Goal: Check status: Check status

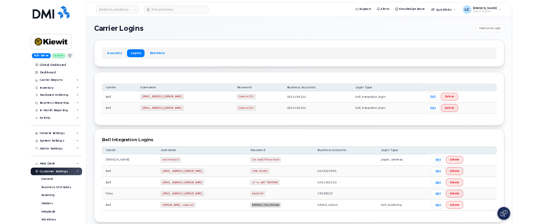
scroll to position [170, 0]
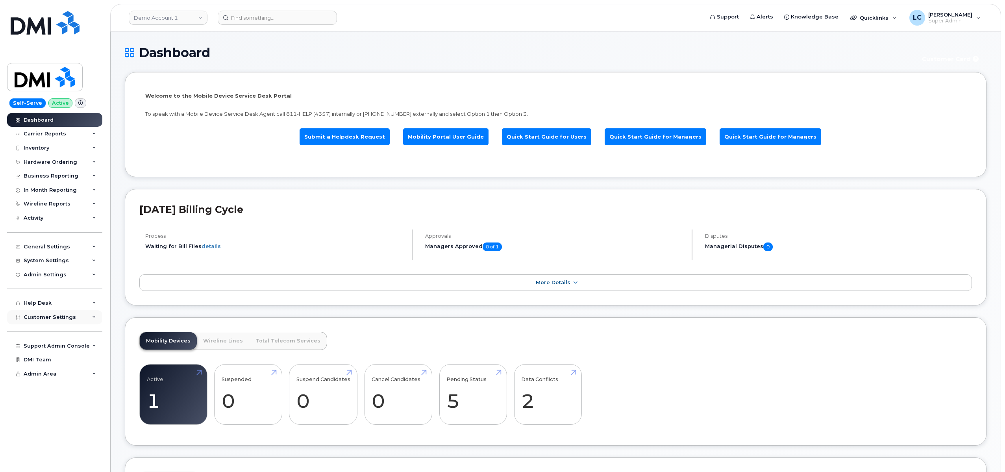
click at [83, 317] on div "Customer Settings" at bounding box center [54, 317] width 95 height 14
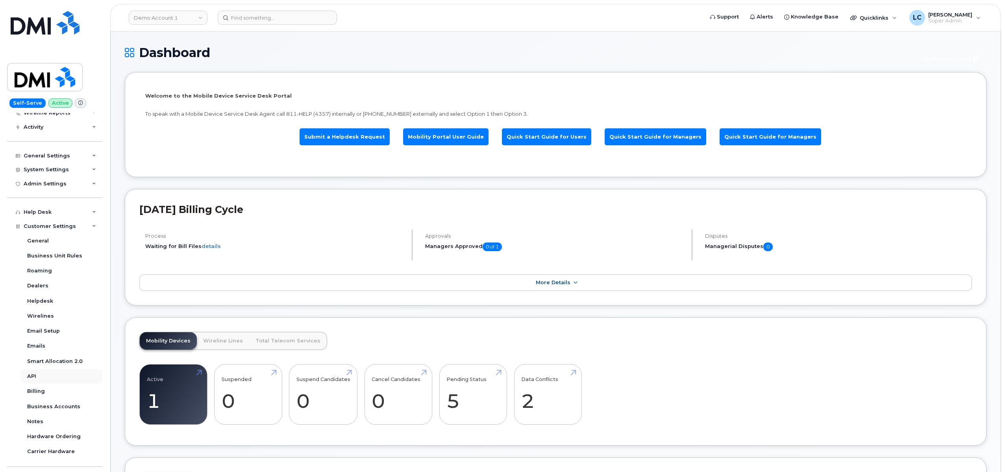
scroll to position [118, 0]
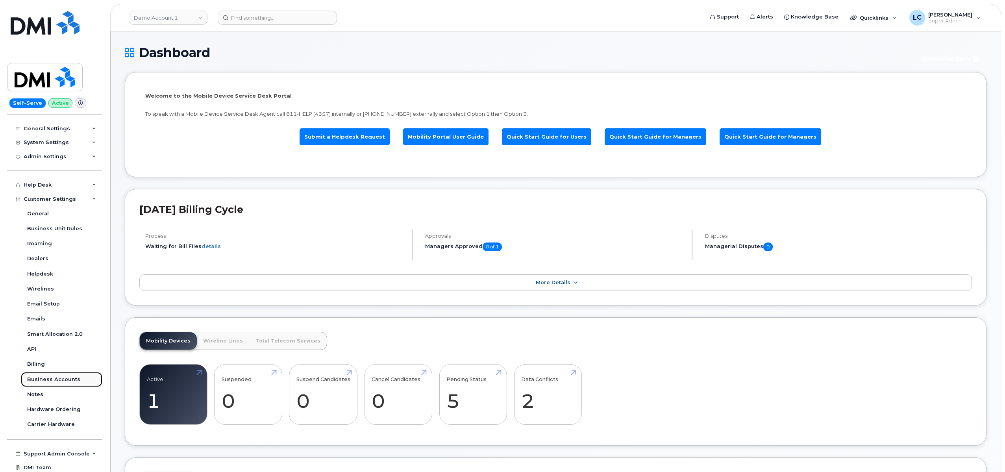
click at [65, 381] on div "Business Accounts" at bounding box center [53, 379] width 53 height 7
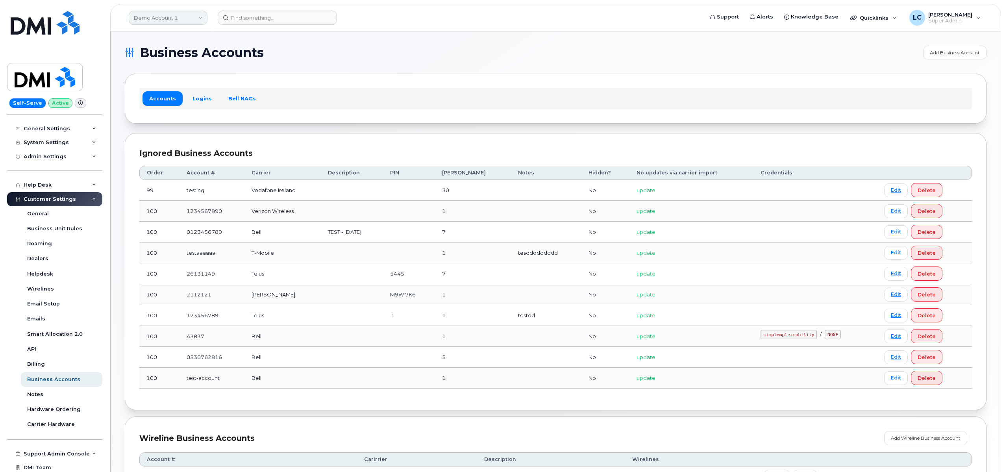
click at [173, 14] on link "Demo Account 1" at bounding box center [168, 18] width 79 height 14
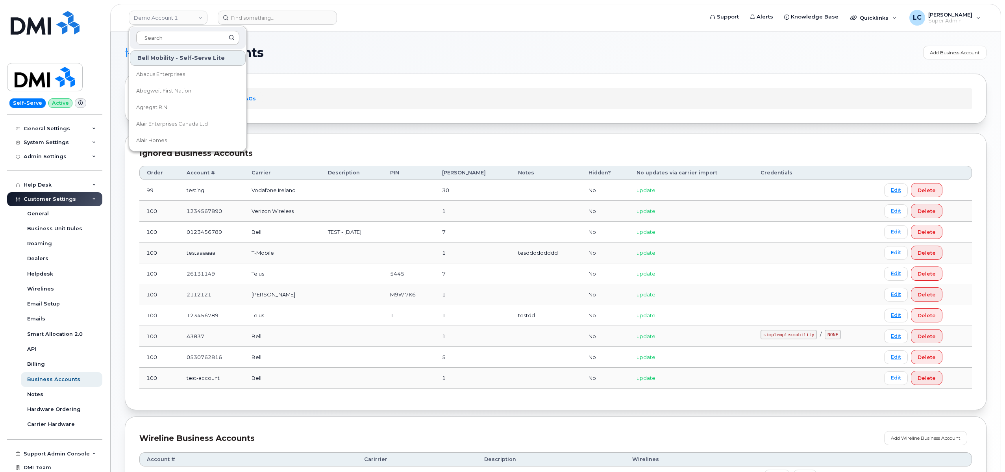
click at [176, 37] on input at bounding box center [187, 38] width 103 height 14
type input "Kiewit"
click at [180, 105] on span "[PERSON_NAME] Corporation" at bounding box center [174, 107] width 76 height 8
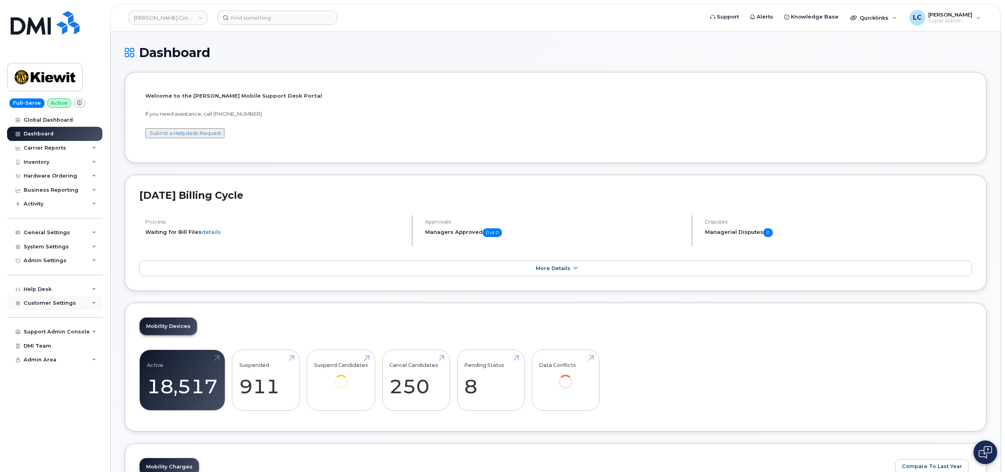
click at [73, 307] on div "Customer Settings" at bounding box center [54, 303] width 95 height 14
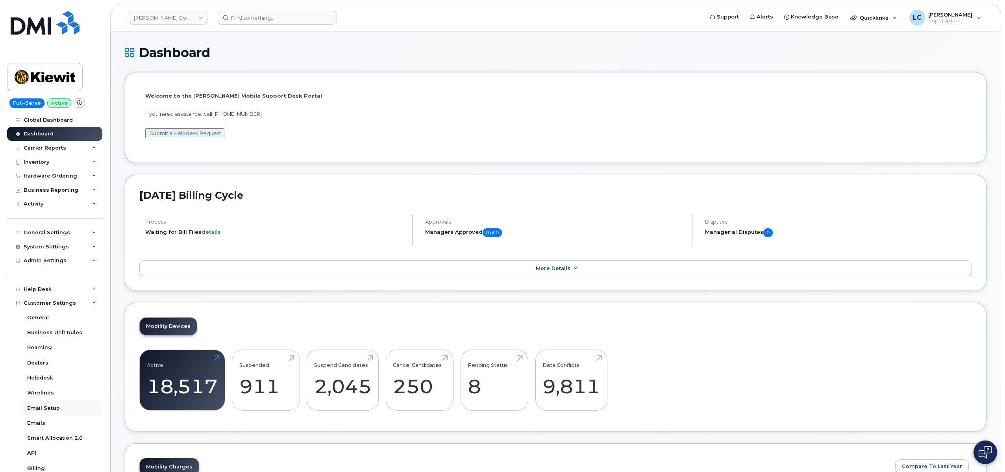
scroll to position [118, 0]
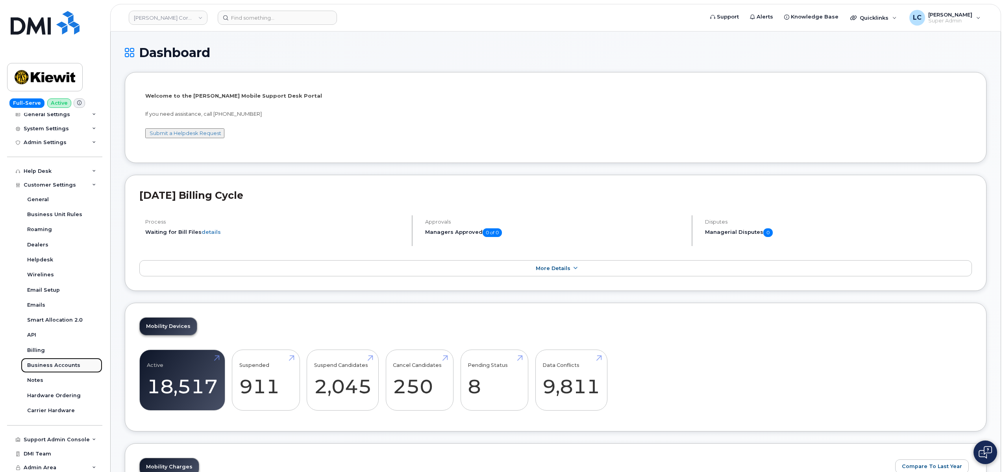
click at [65, 364] on div "Business Accounts" at bounding box center [53, 365] width 53 height 7
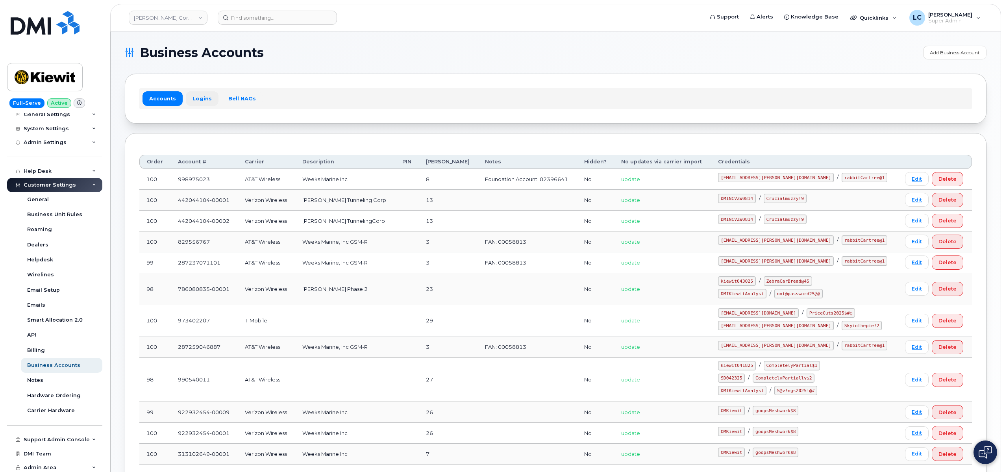
click at [198, 98] on link "Logins" at bounding box center [202, 98] width 33 height 14
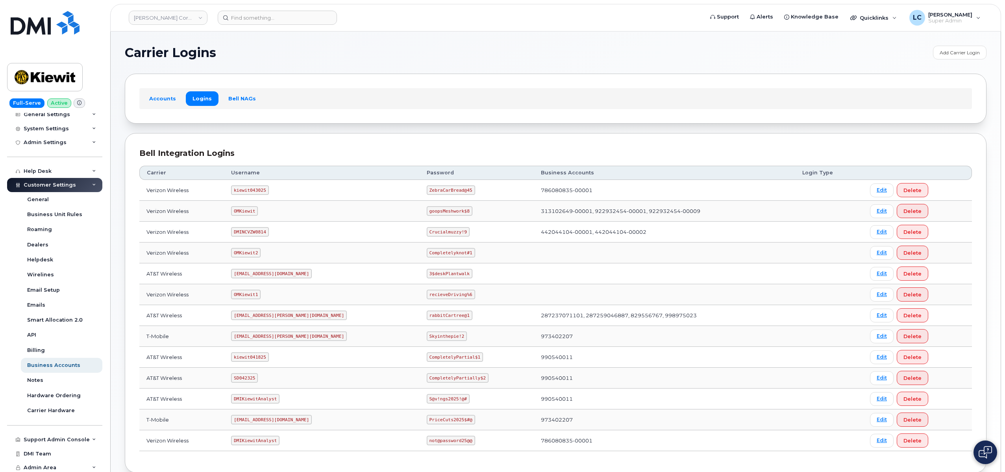
scroll to position [46, 0]
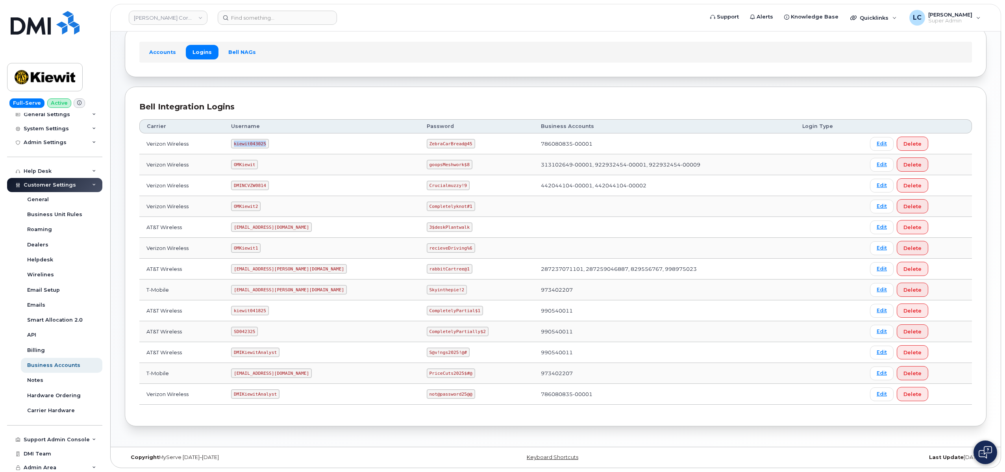
drag, startPoint x: 269, startPoint y: 142, endPoint x: 238, endPoint y: 146, distance: 31.0
click at [238, 146] on code "kiewit043025" at bounding box center [249, 143] width 37 height 9
copy code "kiewit043025"
drag, startPoint x: 393, startPoint y: 143, endPoint x: 434, endPoint y: 143, distance: 41.3
click at [434, 143] on code "ZebraCarBread@45" at bounding box center [451, 143] width 48 height 9
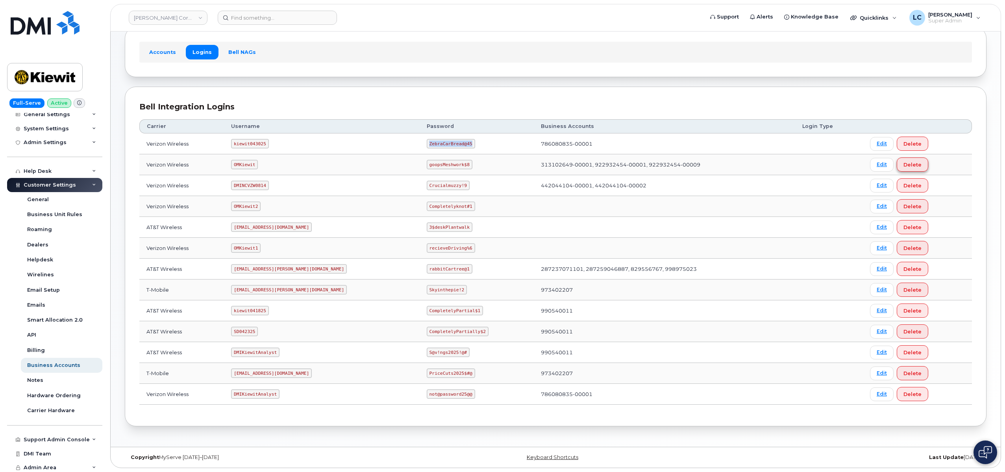
copy code "ZebraCarBread@45"
drag, startPoint x: 271, startPoint y: 311, endPoint x: 240, endPoint y: 315, distance: 31.3
click at [240, 315] on code "kiewit041825" at bounding box center [249, 310] width 37 height 9
copy code "kiewit041825"
click at [376, 312] on td "kiewit041825" at bounding box center [322, 310] width 196 height 21
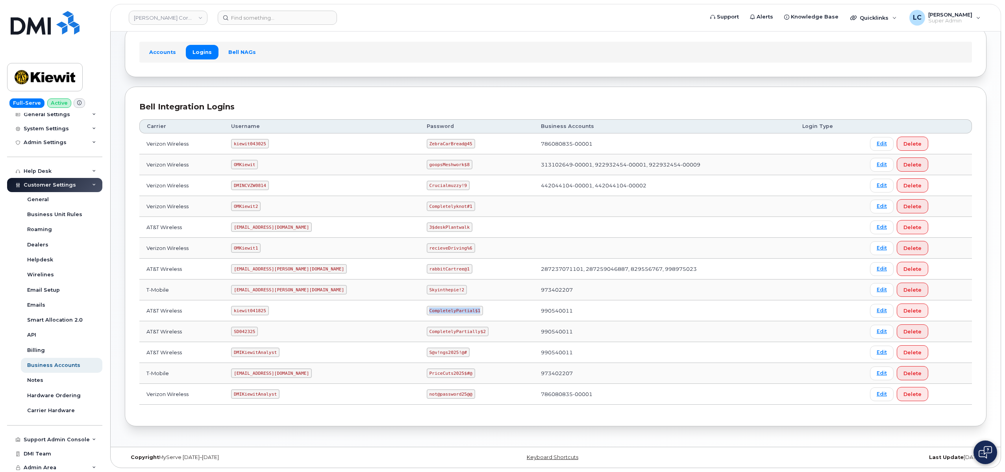
drag, startPoint x: 394, startPoint y: 309, endPoint x: 442, endPoint y: 309, distance: 48.8
click at [442, 309] on code "CompletelyPartial$1" at bounding box center [455, 310] width 56 height 9
copy code "CompletelyPartial$1"
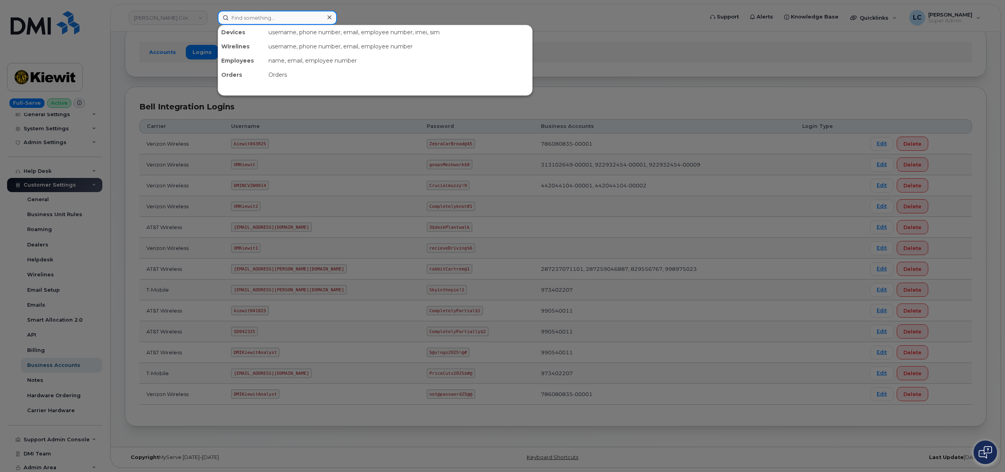
click at [262, 18] on input at bounding box center [277, 18] width 119 height 14
paste input "297733"
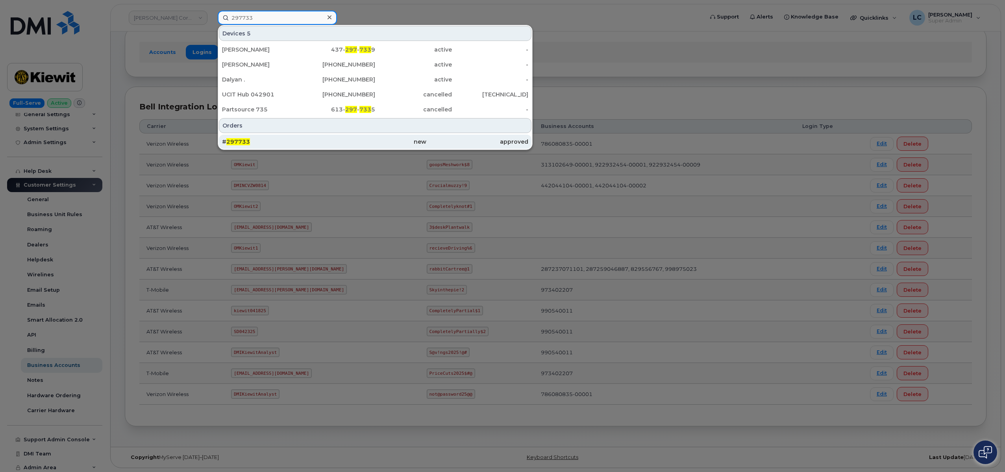
type input "297733"
click at [274, 140] on div "# 297733" at bounding box center [273, 142] width 102 height 8
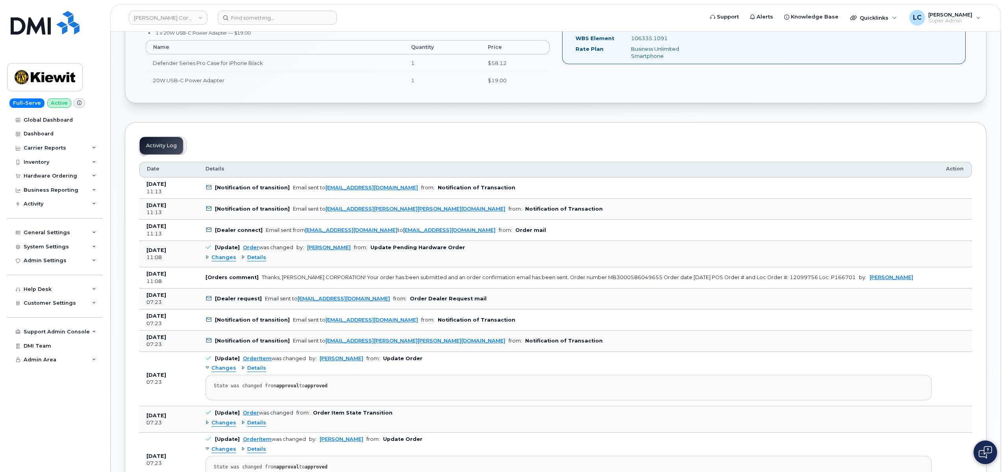
scroll to position [354, 0]
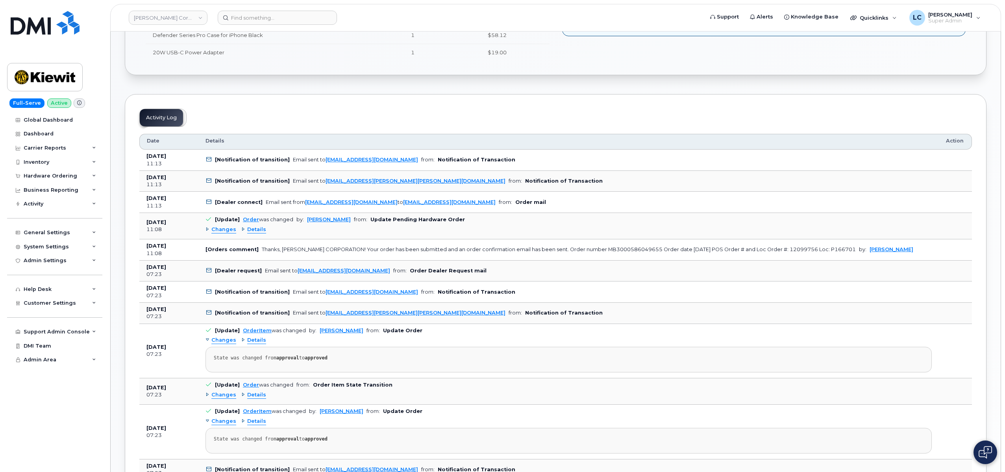
click at [252, 231] on span "Details" at bounding box center [256, 229] width 19 height 7
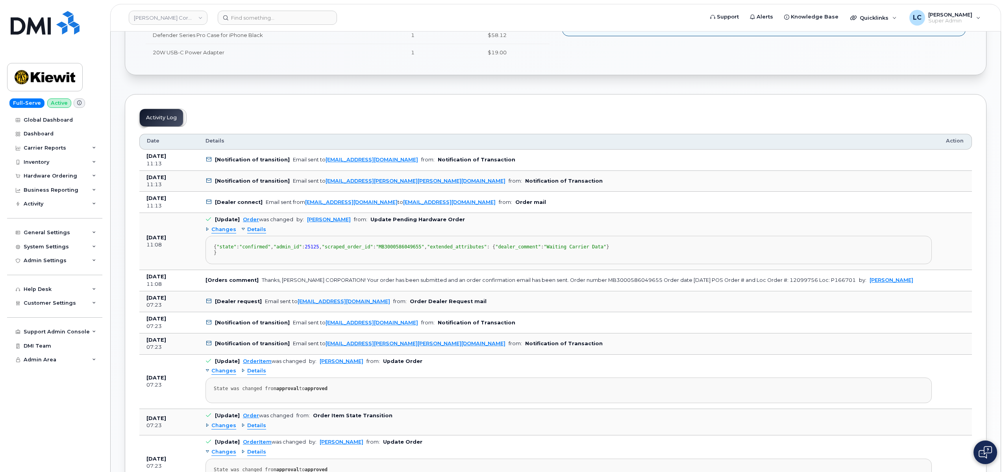
click at [214, 226] on span "Changes" at bounding box center [223, 229] width 25 height 7
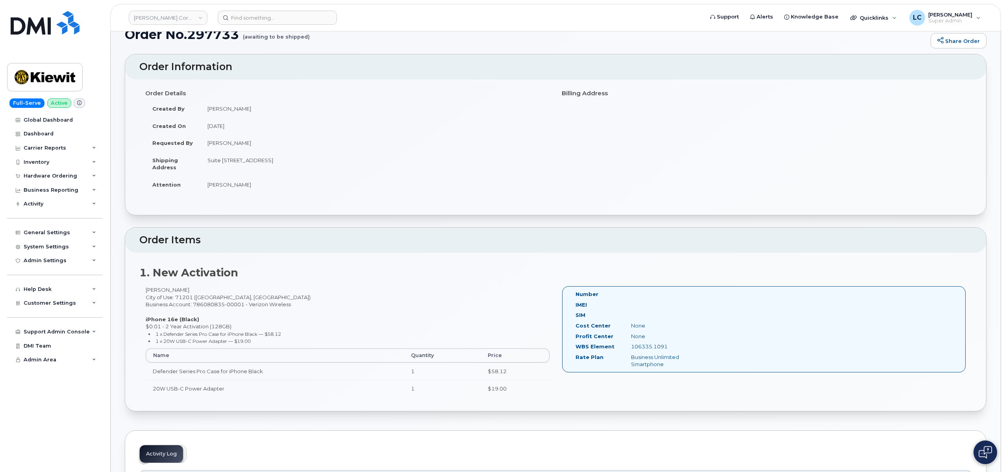
scroll to position [0, 0]
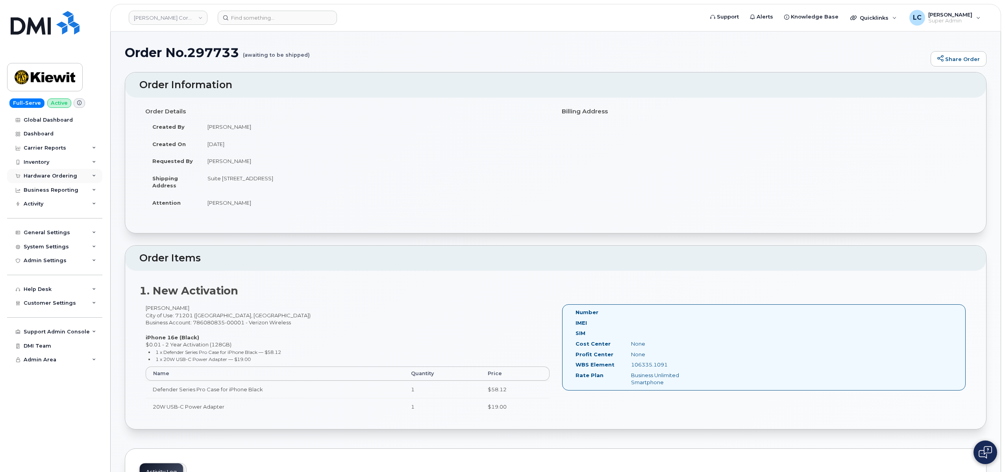
click at [65, 173] on div "Hardware Ordering" at bounding box center [51, 176] width 54 height 6
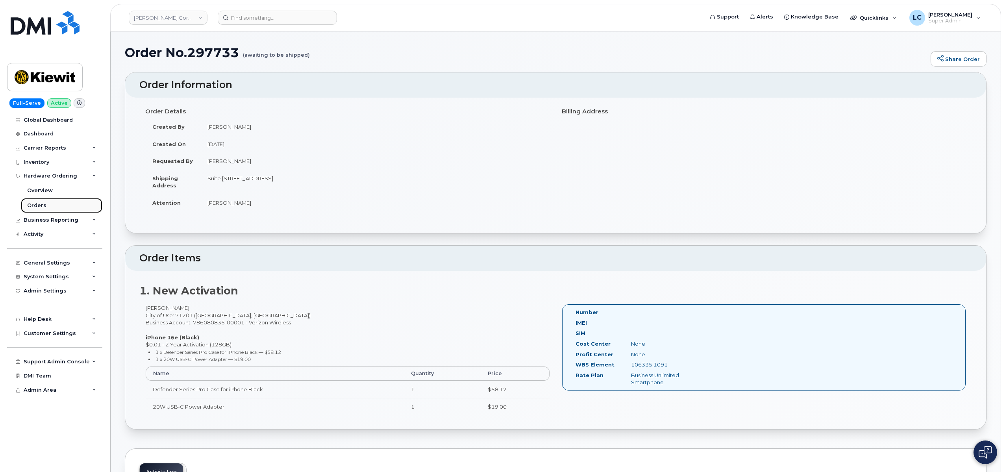
click at [50, 201] on link "Orders" at bounding box center [61, 205] width 81 height 15
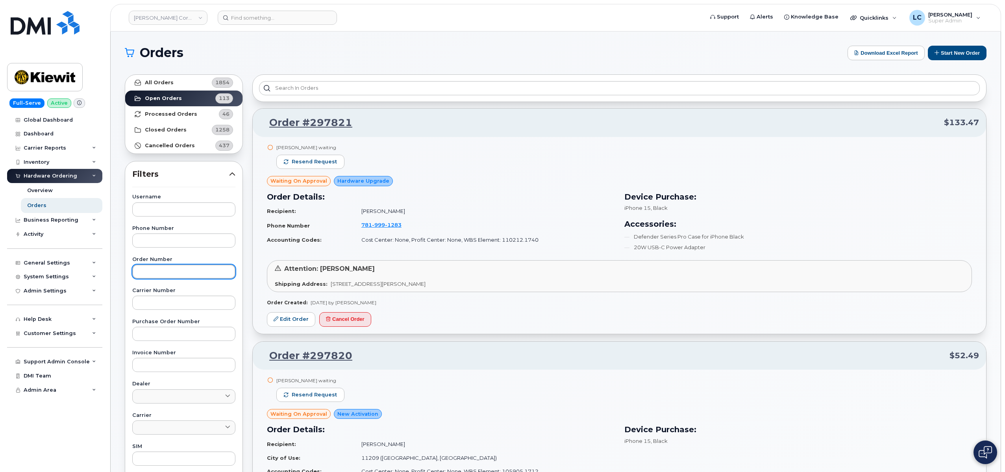
click at [164, 272] on input "text" at bounding box center [183, 271] width 103 height 14
paste input "297733"
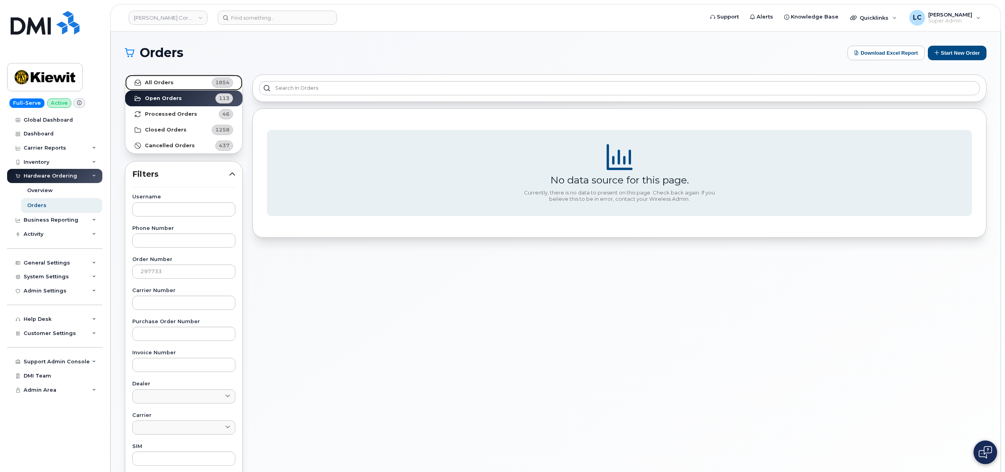
click at [195, 79] on link "All Orders 1854" at bounding box center [183, 83] width 117 height 16
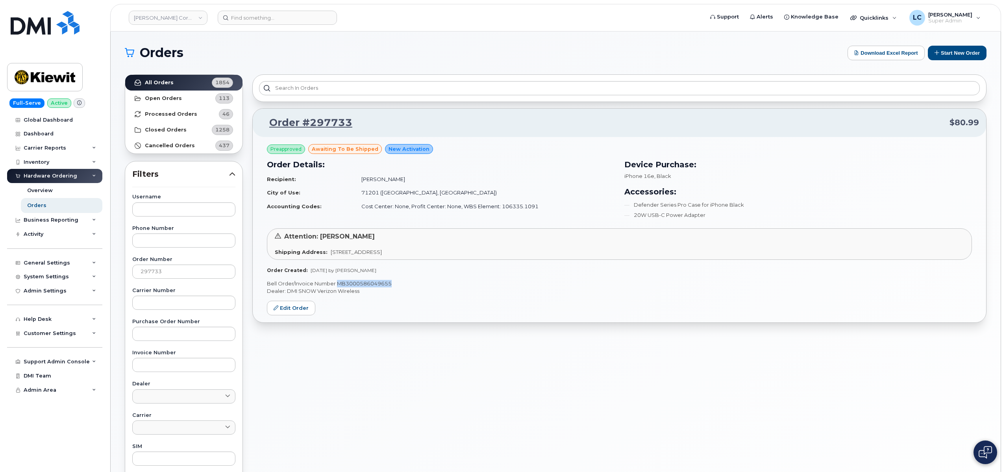
drag, startPoint x: 398, startPoint y: 283, endPoint x: 339, endPoint y: 286, distance: 59.5
click at [339, 286] on p "Bell Order/Invoice Number MB3000586049655" at bounding box center [619, 283] width 705 height 7
copy p "MB3000586049655"
drag, startPoint x: 191, startPoint y: 274, endPoint x: 127, endPoint y: 271, distance: 63.8
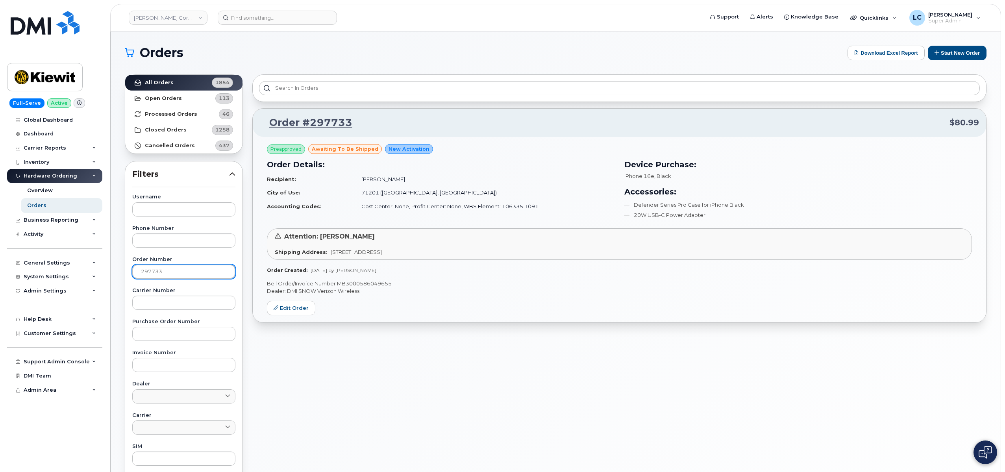
click at [127, 271] on div "Username Phone Number Order Number 297733 Carrier Number Purchase Order Number …" at bounding box center [184, 376] width 122 height 364
paste input "560"
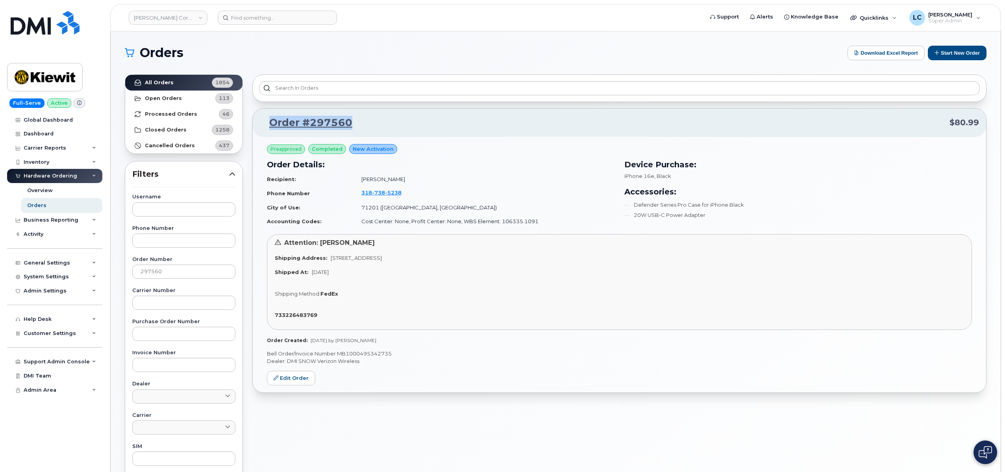
drag, startPoint x: 362, startPoint y: 116, endPoint x: 272, endPoint y: 122, distance: 90.3
click at [272, 122] on p "Order #297560 $80.99" at bounding box center [619, 123] width 719 height 14
copy link "Order #297560"
drag, startPoint x: 185, startPoint y: 277, endPoint x: 103, endPoint y: 273, distance: 81.9
click at [111, 273] on div "Kiewit Corporation Support Alerts Knowledge Base Quicklinks Suspend / Cancel De…" at bounding box center [556, 331] width 890 height 601
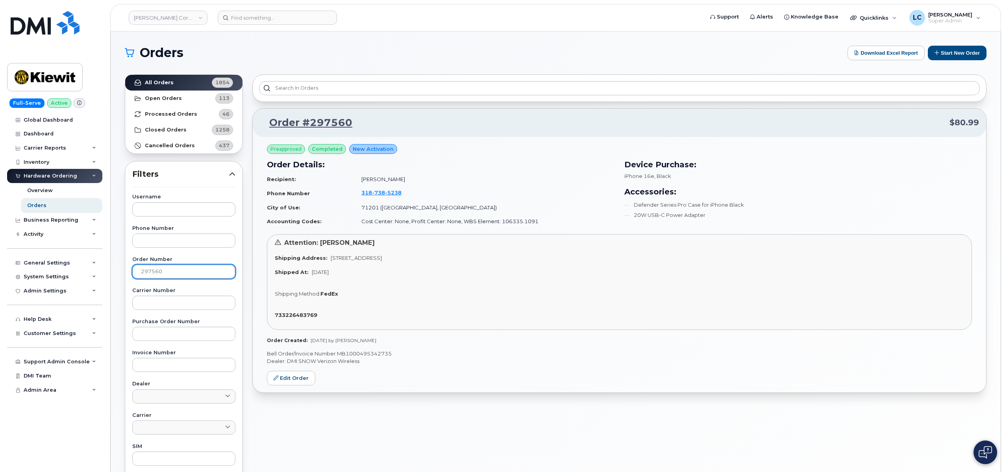
paste input "728"
type input "297728"
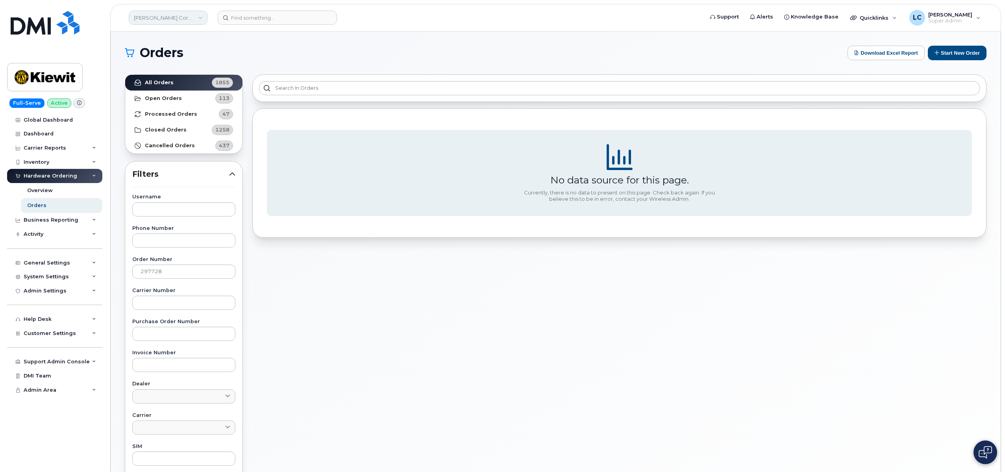
click at [190, 15] on link "Kiewit Corporation" at bounding box center [168, 18] width 79 height 14
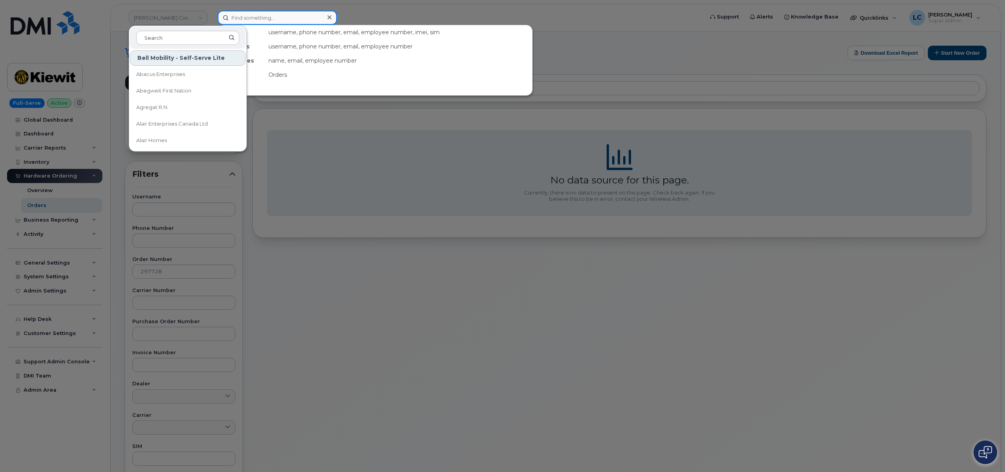
click at [239, 22] on input at bounding box center [277, 18] width 119 height 14
paste input "297728"
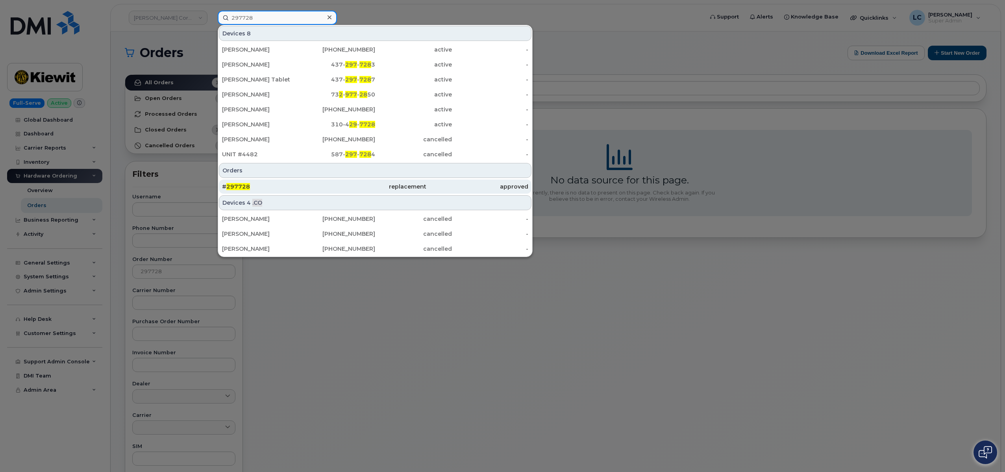
type input "297728"
click at [317, 186] on div "# 297728" at bounding box center [273, 187] width 102 height 8
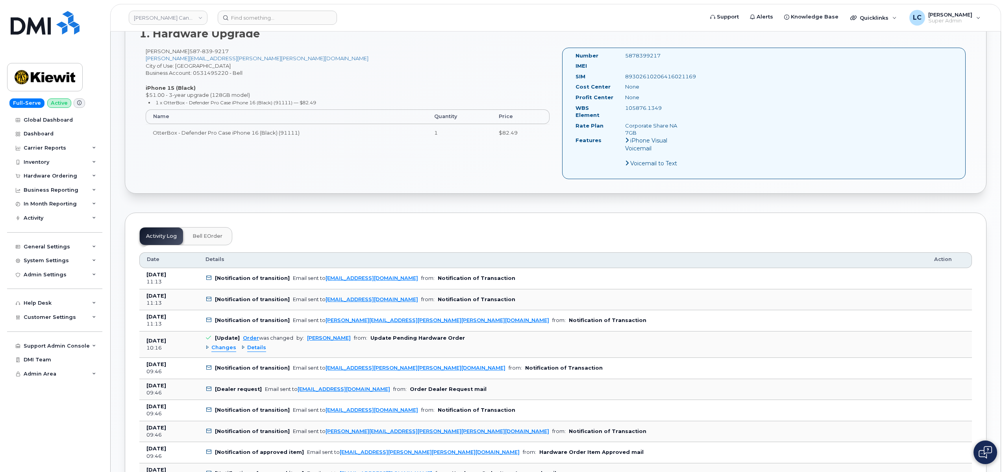
scroll to position [118, 0]
